Goal: Download file/media

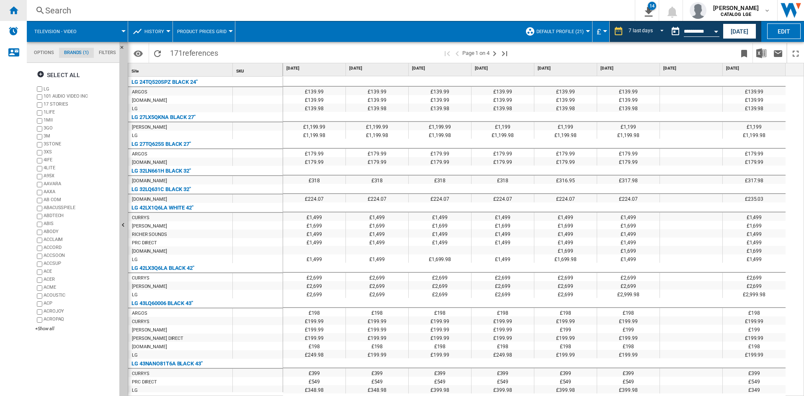
click at [15, 10] on ng-md-icon "Home" at bounding box center [13, 10] width 10 height 10
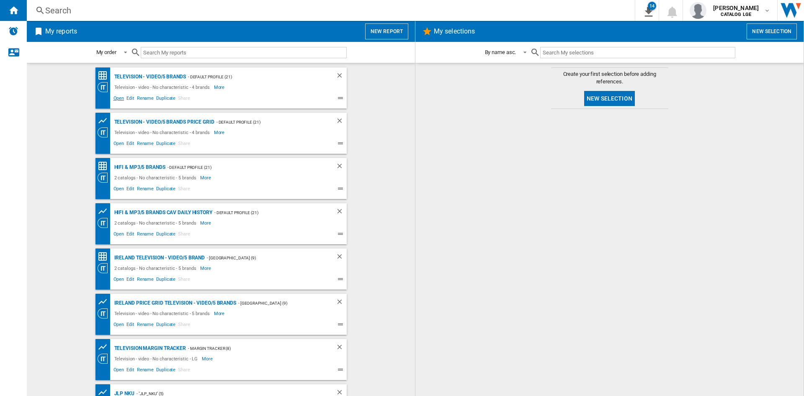
click at [113, 98] on span "Open" at bounding box center [118, 99] width 13 height 10
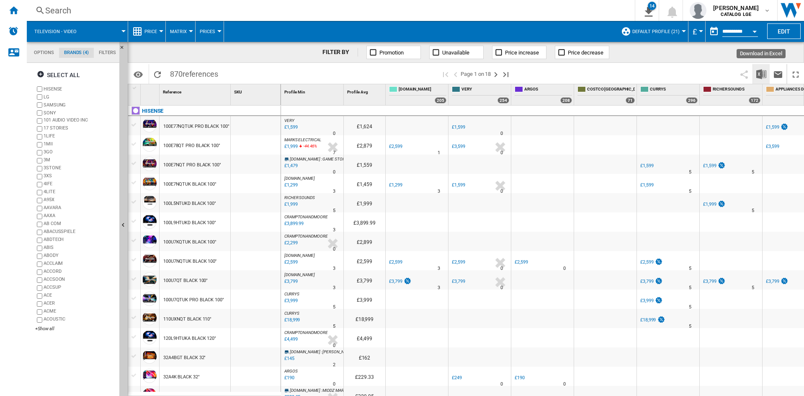
click at [759, 77] on img "Download in Excel" at bounding box center [761, 74] width 10 height 10
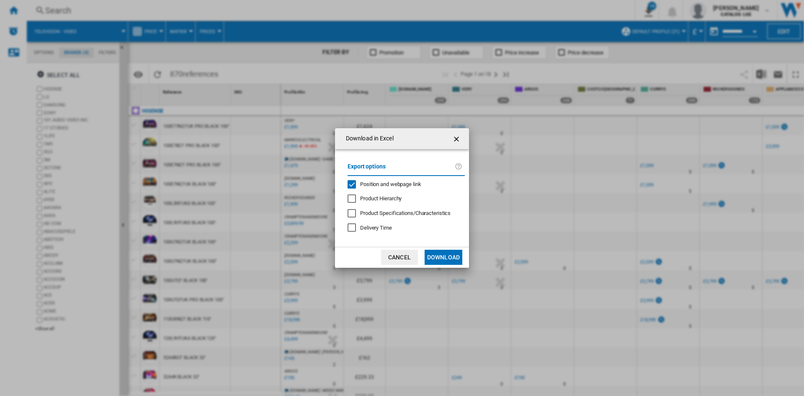
click at [397, 181] on span "Position and webpage link" at bounding box center [390, 184] width 61 height 6
click at [446, 264] on button "Download" at bounding box center [444, 257] width 38 height 15
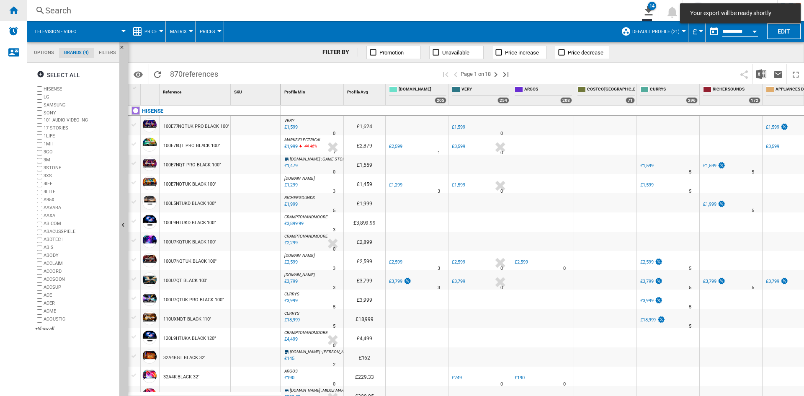
click at [17, 11] on ng-md-icon "Home" at bounding box center [13, 10] width 10 height 10
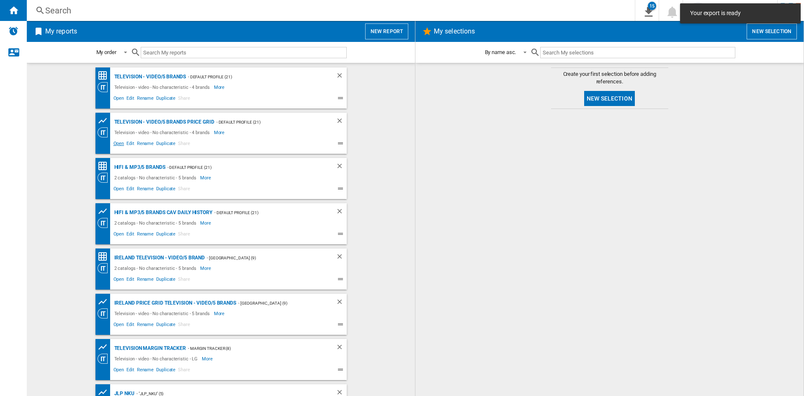
click at [115, 141] on span "Open" at bounding box center [118, 144] width 13 height 10
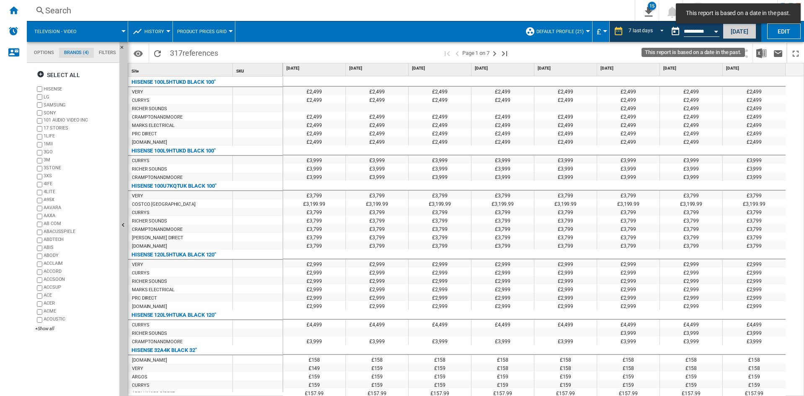
click at [731, 30] on button "[DATE]" at bounding box center [739, 30] width 33 height 15
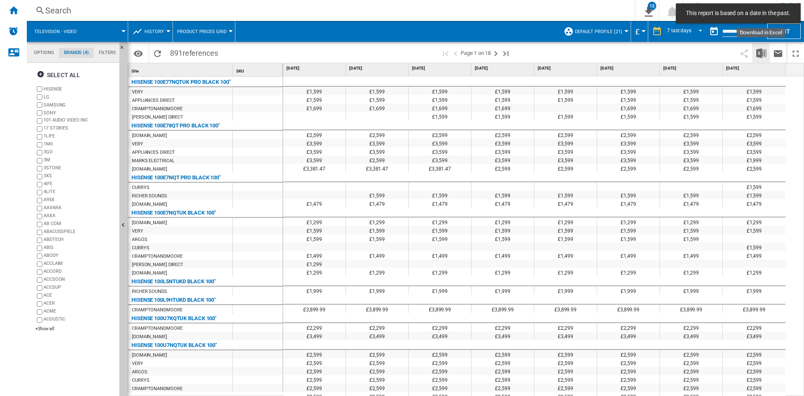
click at [764, 56] on img "Download in Excel" at bounding box center [761, 53] width 10 height 10
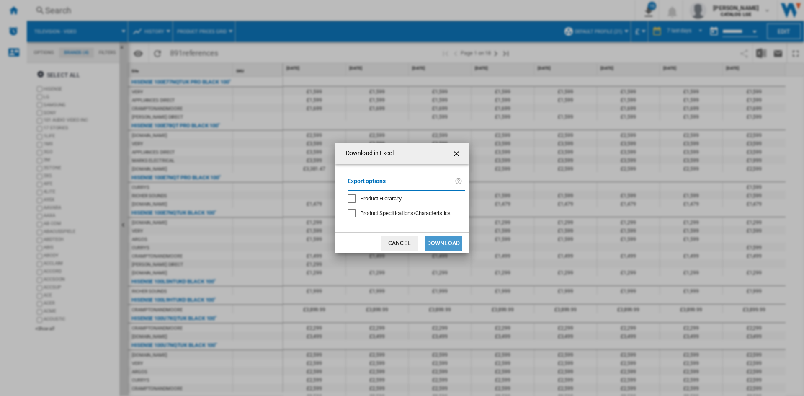
click at [440, 246] on button "Download" at bounding box center [444, 242] width 38 height 15
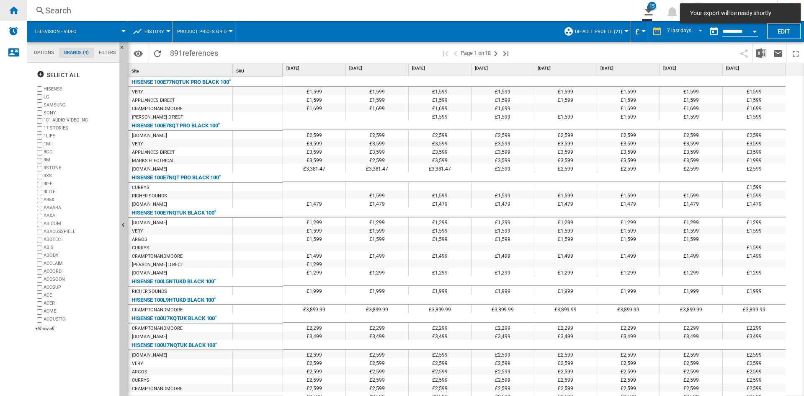
click at [18, 12] on ng-md-icon "Home" at bounding box center [13, 10] width 10 height 10
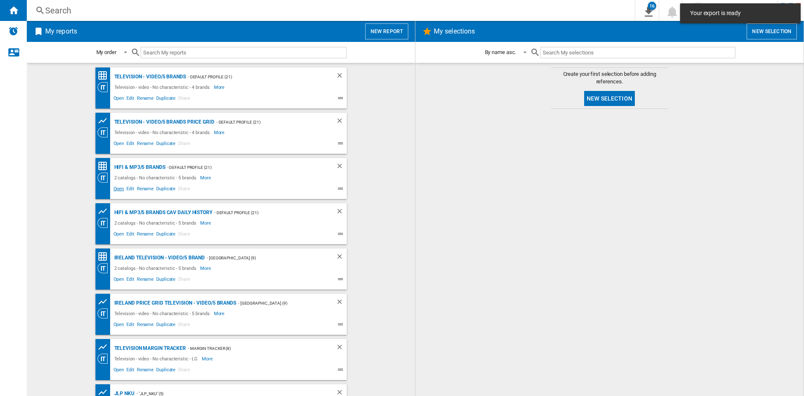
click at [121, 187] on span "Open" at bounding box center [118, 190] width 13 height 10
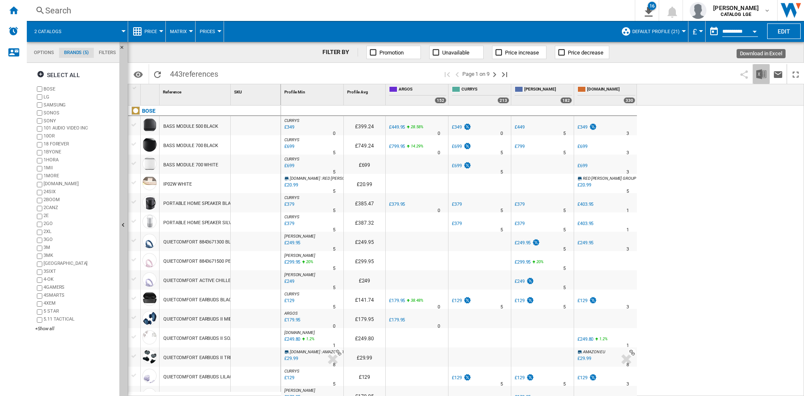
click at [755, 75] on button "Download in Excel" at bounding box center [761, 74] width 17 height 20
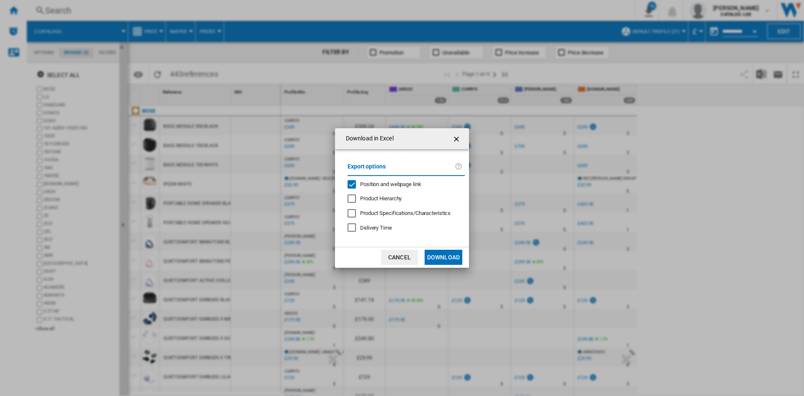
click at [403, 177] on div "Export options Position and webpage link Product Hierarchy Product Specificatio…" at bounding box center [406, 197] width 126 height 81
click at [396, 184] on span "Position and webpage link" at bounding box center [390, 184] width 61 height 6
click at [438, 252] on button "Download" at bounding box center [444, 257] width 38 height 15
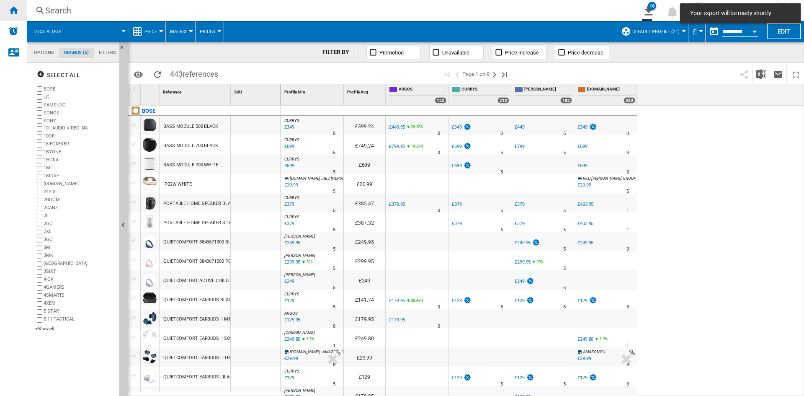
click at [16, 12] on ng-md-icon "Home" at bounding box center [13, 10] width 10 height 10
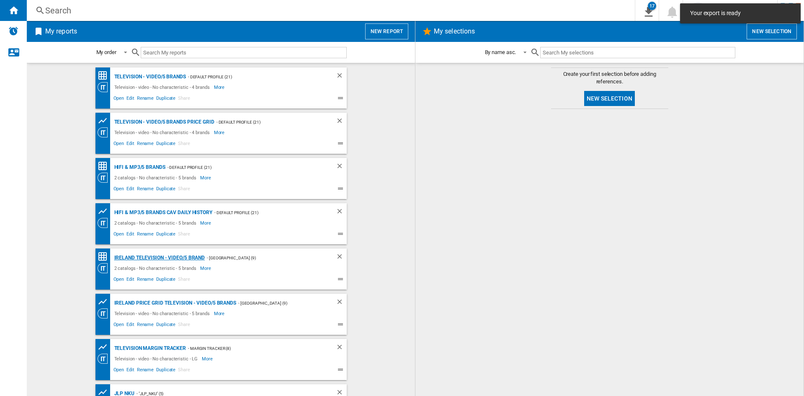
drag, startPoint x: 115, startPoint y: 278, endPoint x: 172, endPoint y: 258, distance: 60.4
click at [115, 278] on span "Open" at bounding box center [118, 280] width 13 height 10
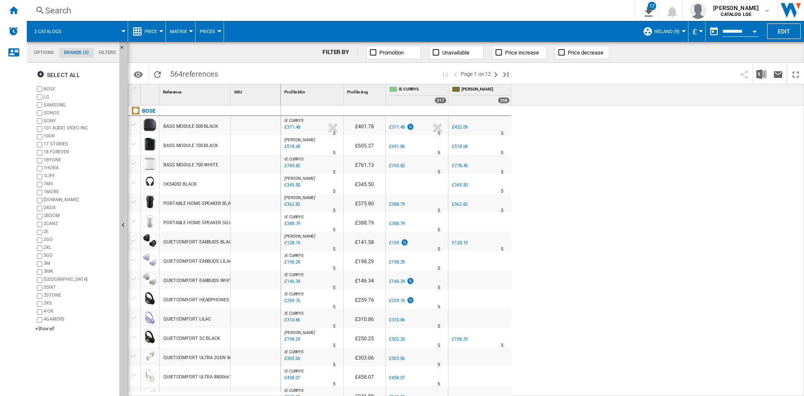
click at [690, 31] on md-menu "£ Argentin Peso Australian Dollar balboa Bolivia [GEOGRAPHIC_DATA] Bulgarian le…" at bounding box center [696, 31] width 17 height 21
click at [699, 30] on md-menu "£ Argentin Peso Australian Dollar balboa Bolivia [GEOGRAPHIC_DATA] Bulgarian le…" at bounding box center [696, 31] width 17 height 21
click at [699, 31] on div "Currency" at bounding box center [701, 31] width 4 height 2
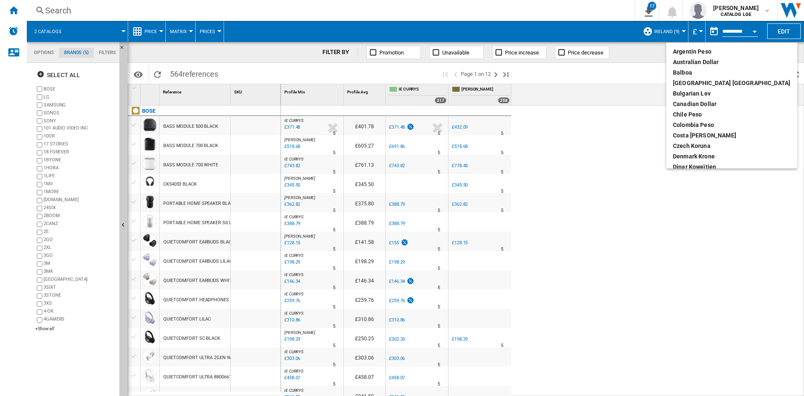
scroll to position [126, 0]
click at [694, 86] on div "euro" at bounding box center [732, 83] width 118 height 8
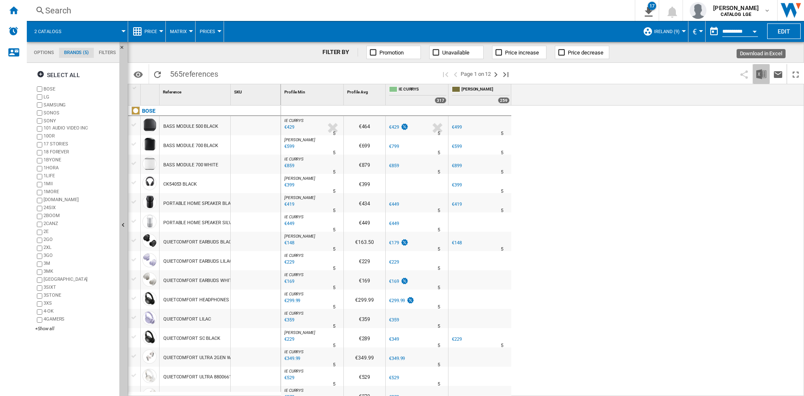
click at [761, 71] on img "Download in Excel" at bounding box center [761, 74] width 10 height 10
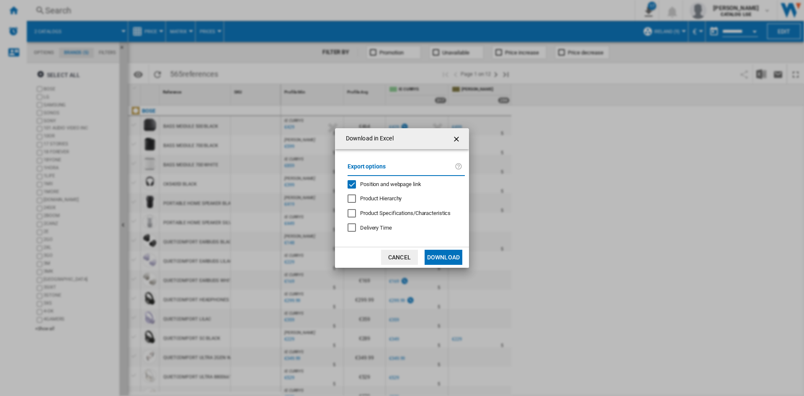
click at [390, 186] on span "Position and webpage link" at bounding box center [390, 184] width 61 height 6
click at [449, 260] on button "Download" at bounding box center [444, 257] width 38 height 15
